Goal: Browse casually

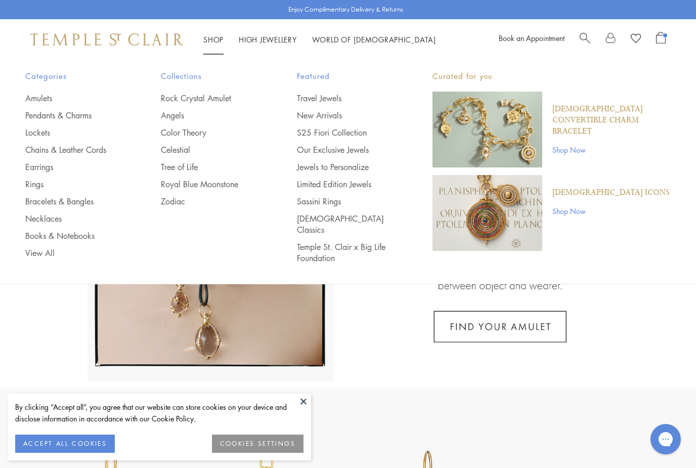
click at [670, 38] on div "Shop Shop Categories Amulets Pendants & Charms Lockets Chains & Leather Cords E…" at bounding box center [348, 39] width 696 height 40
click at [659, 39] on span "Open Shopping Bag" at bounding box center [661, 38] width 10 height 12
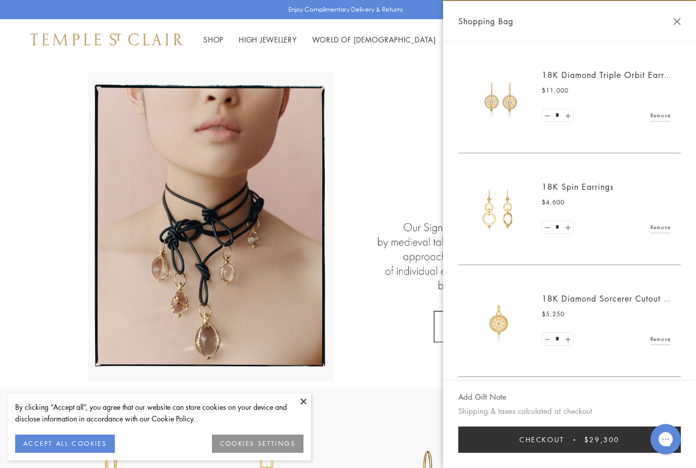
click at [568, 73] on link "18K Diamond Triple Orbit Earrings" at bounding box center [611, 74] width 138 height 11
click at [582, 191] on h2 "18K Spin Earrings" at bounding box center [606, 186] width 129 height 11
click at [503, 207] on img at bounding box center [498, 209] width 61 height 61
click at [555, 183] on link "18K Spin Earrings" at bounding box center [578, 186] width 72 height 11
click at [574, 296] on link "18K Diamond Sorcerer Cutout Pendant" at bounding box center [618, 298] width 152 height 11
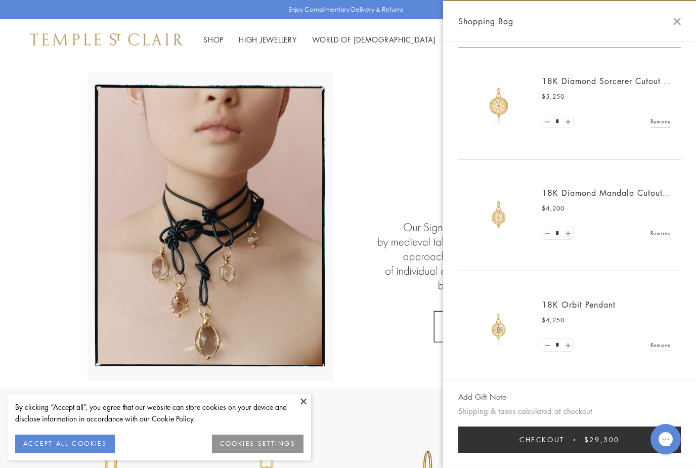
scroll to position [217, 0]
click at [595, 194] on link "18K Diamond Mandala Cutout Pendant" at bounding box center [619, 193] width 154 height 11
click at [585, 305] on link "18K Orbit Pendant" at bounding box center [579, 304] width 74 height 11
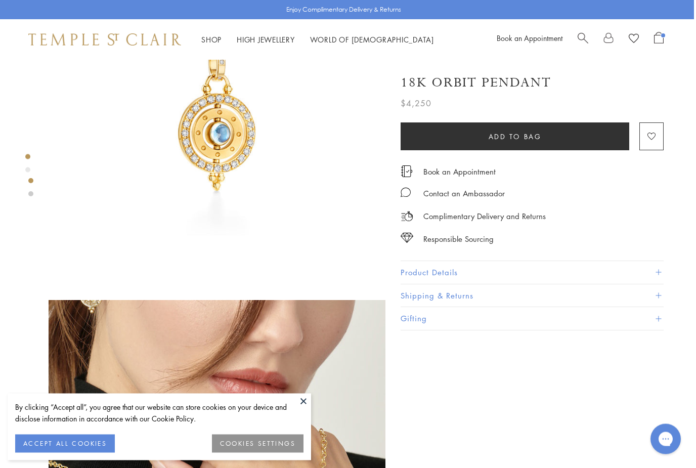
scroll to position [0, 2]
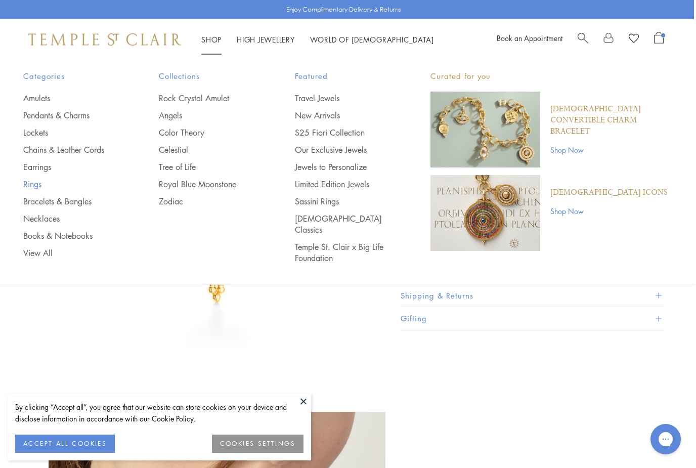
click at [33, 185] on link "Rings" at bounding box center [70, 184] width 95 height 11
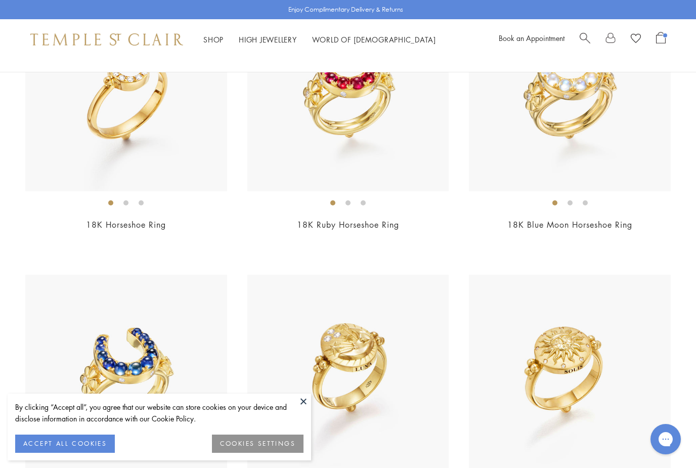
scroll to position [2172, 0]
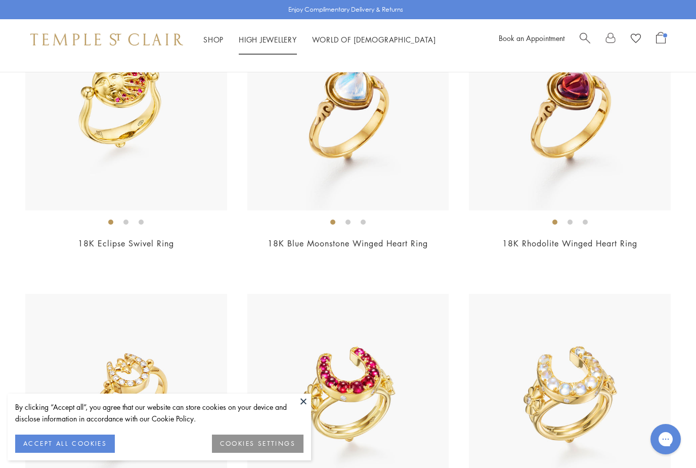
click at [266, 39] on link "High Jewellery High Jewellery" at bounding box center [268, 39] width 58 height 10
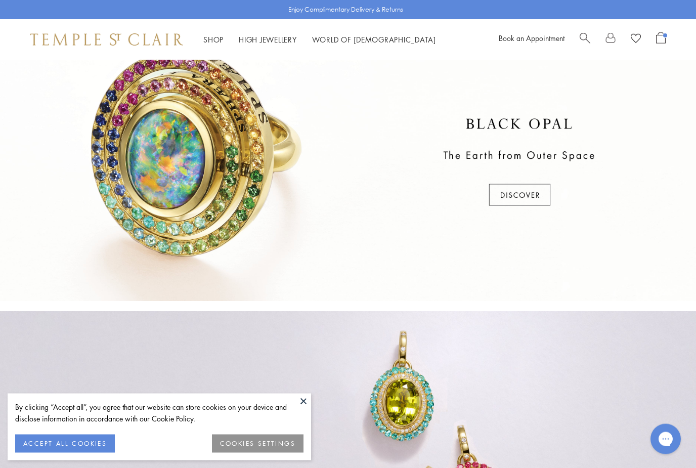
scroll to position [306, 0]
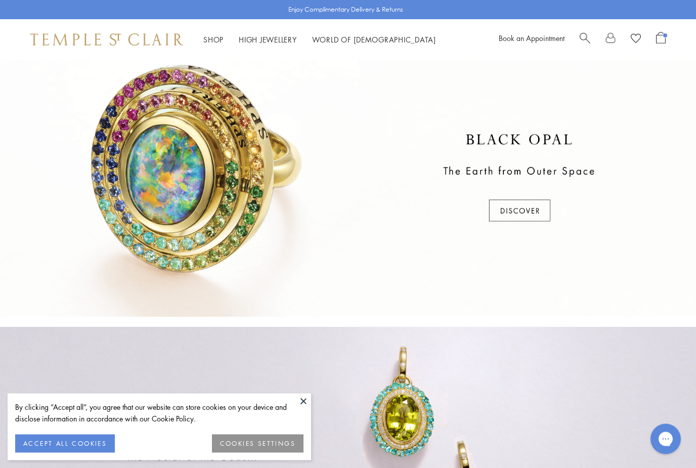
click at [524, 211] on div at bounding box center [348, 178] width 696 height 277
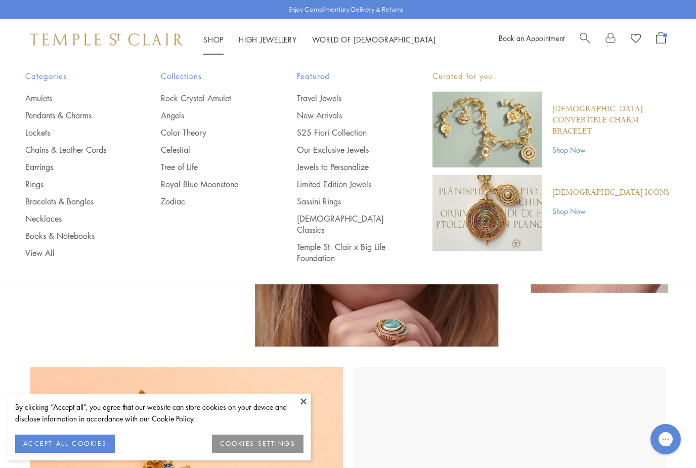
click at [105, 42] on img at bounding box center [106, 39] width 153 height 12
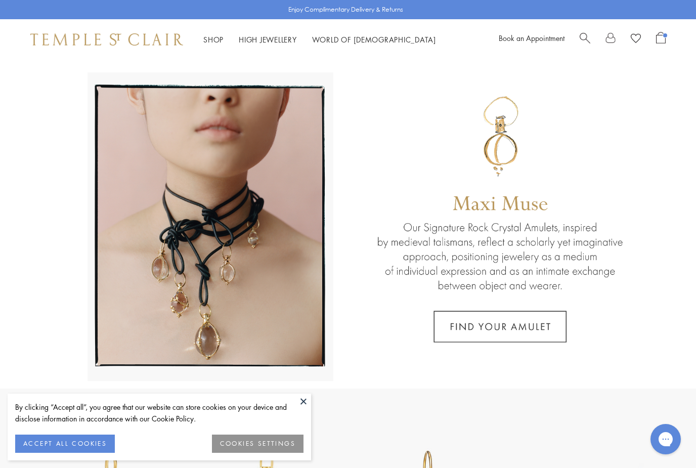
click at [105, 41] on img at bounding box center [106, 39] width 153 height 12
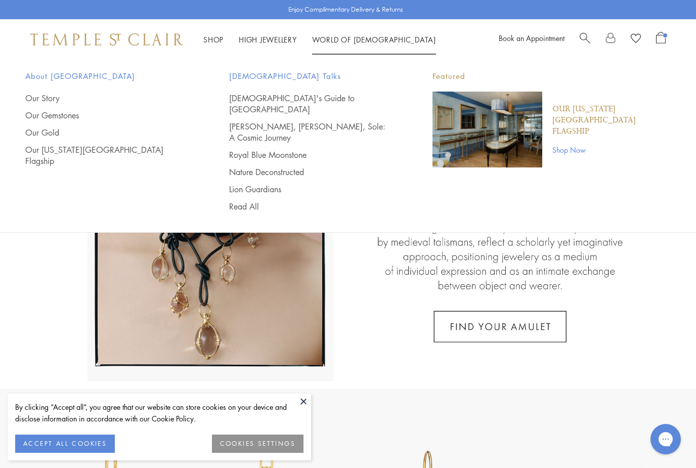
click at [86, 91] on div "About Temple St. Clair Our Story Our Gemstones Our Gold Our New York City Flags…" at bounding box center [106, 118] width 163 height 97
click at [40, 98] on link "Our Story" at bounding box center [106, 98] width 163 height 11
